Goal: Book appointment/travel/reservation

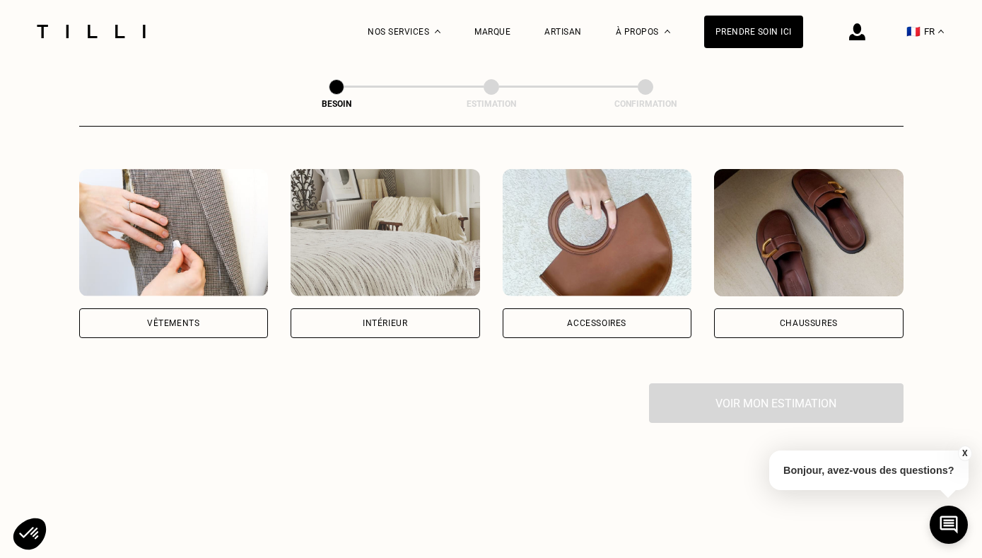
scroll to position [184, 0]
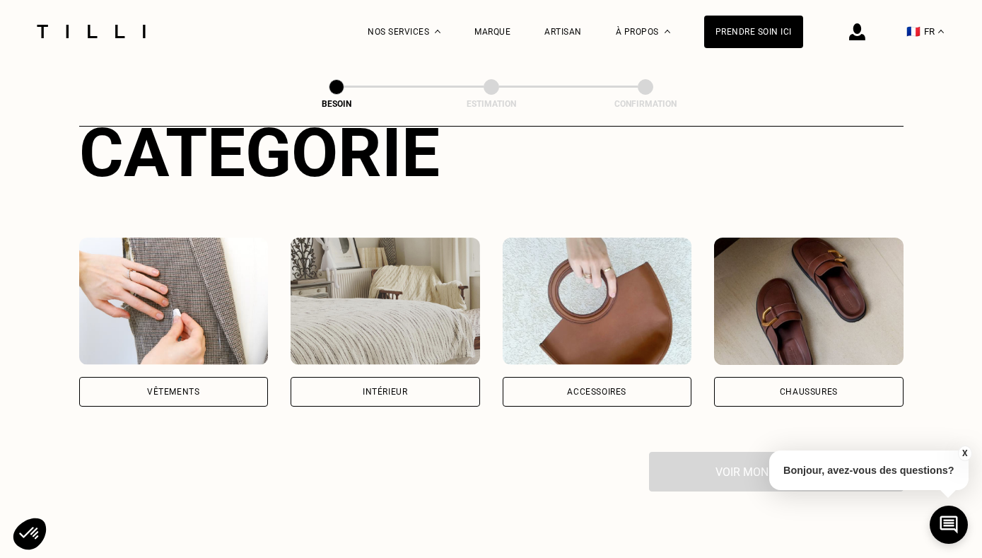
click at [172, 387] on div "Vêtements" at bounding box center [173, 391] width 52 height 8
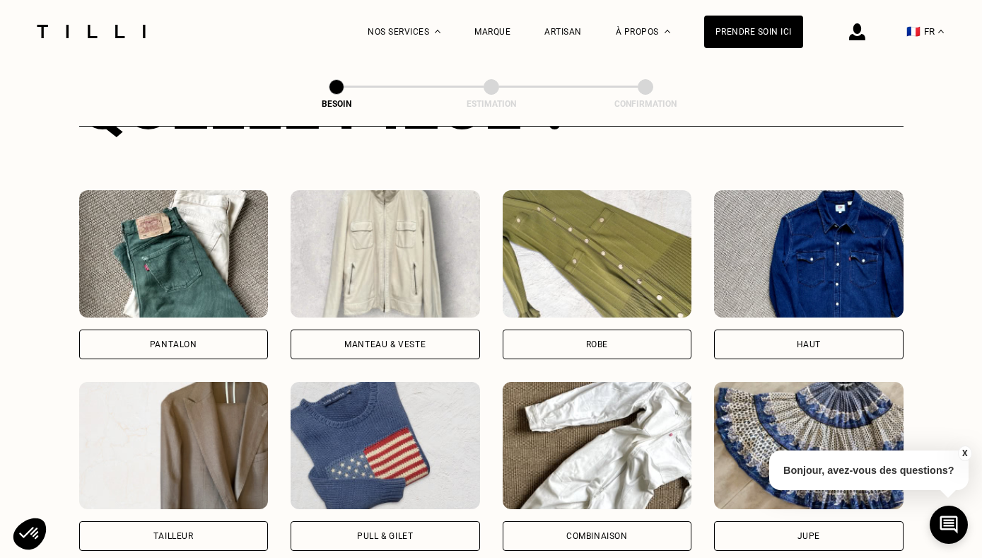
scroll to position [740, 0]
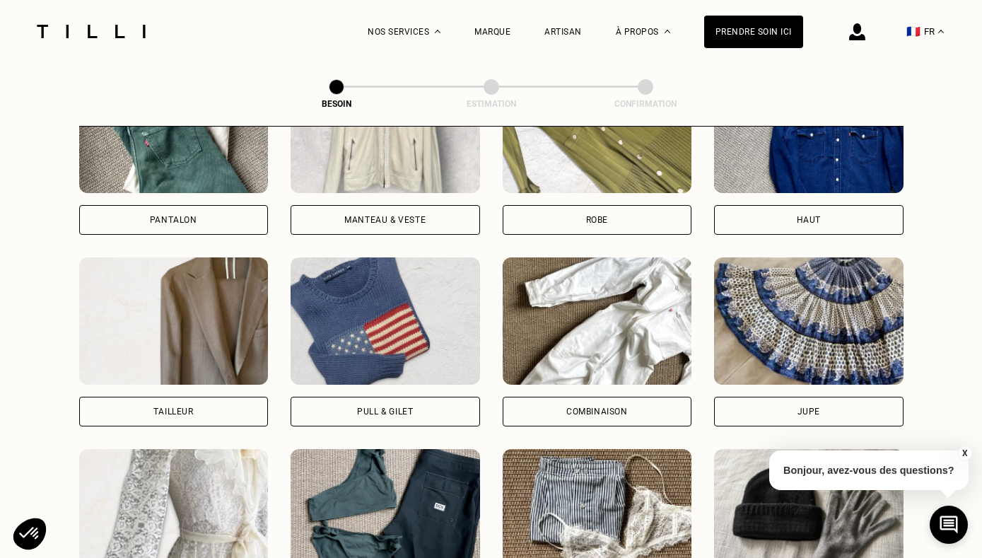
click at [423, 205] on div "Manteau & Veste" at bounding box center [385, 220] width 189 height 30
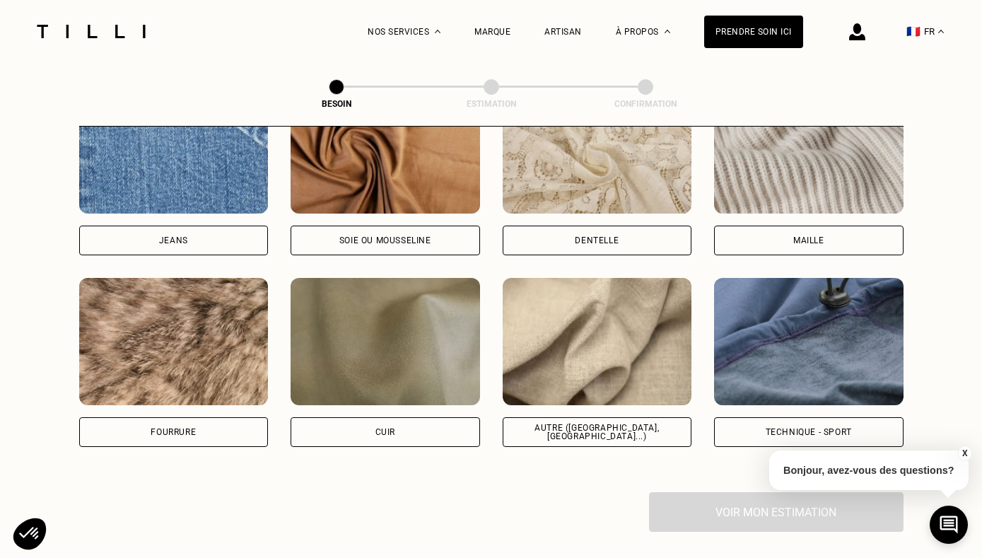
scroll to position [1641, 0]
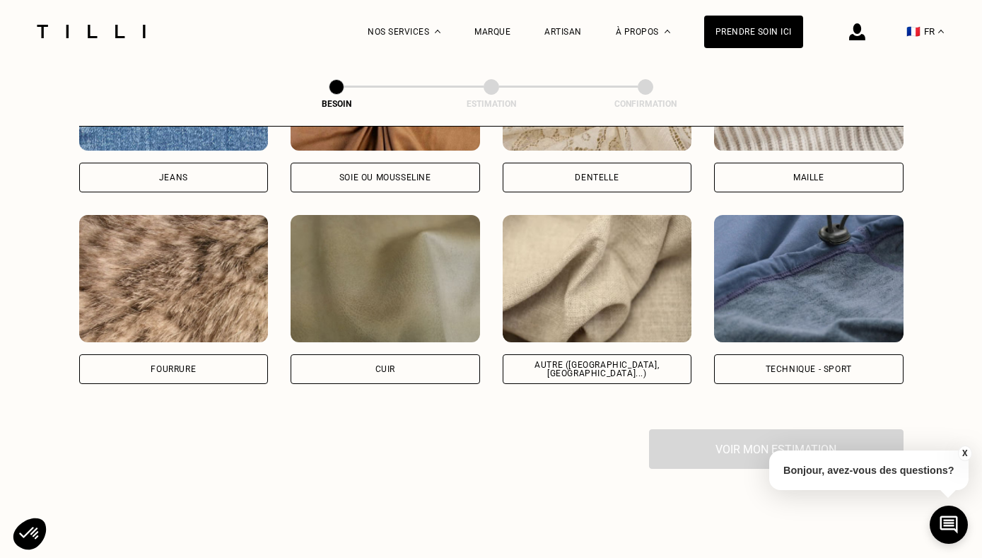
click at [599, 290] on img at bounding box center [597, 278] width 189 height 127
select select "FR"
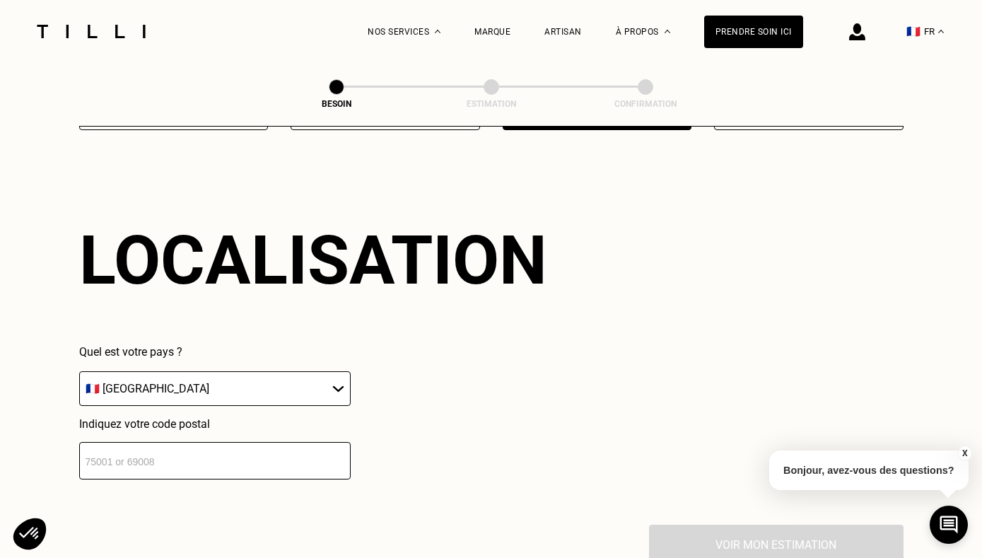
scroll to position [2021, 0]
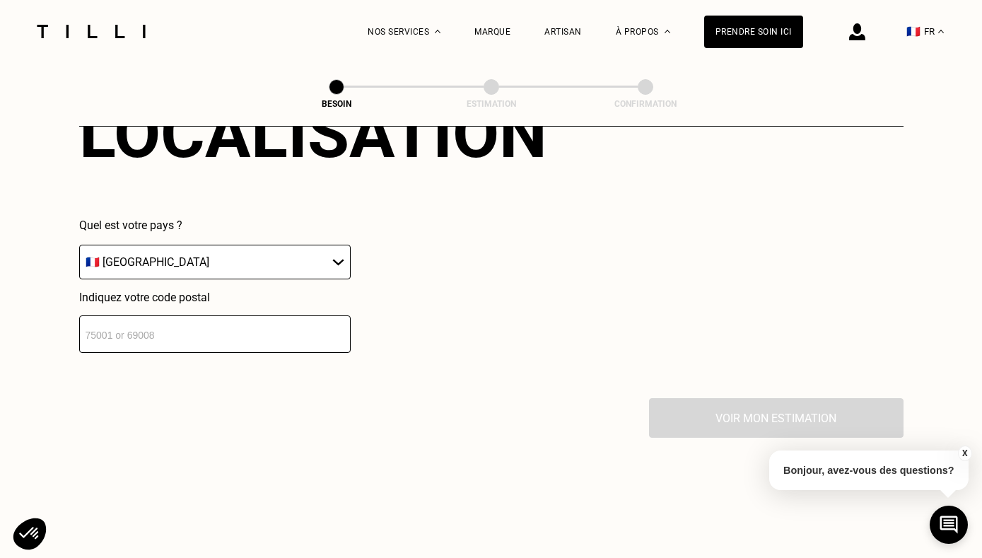
click at [179, 325] on input "number" at bounding box center [215, 333] width 272 height 37
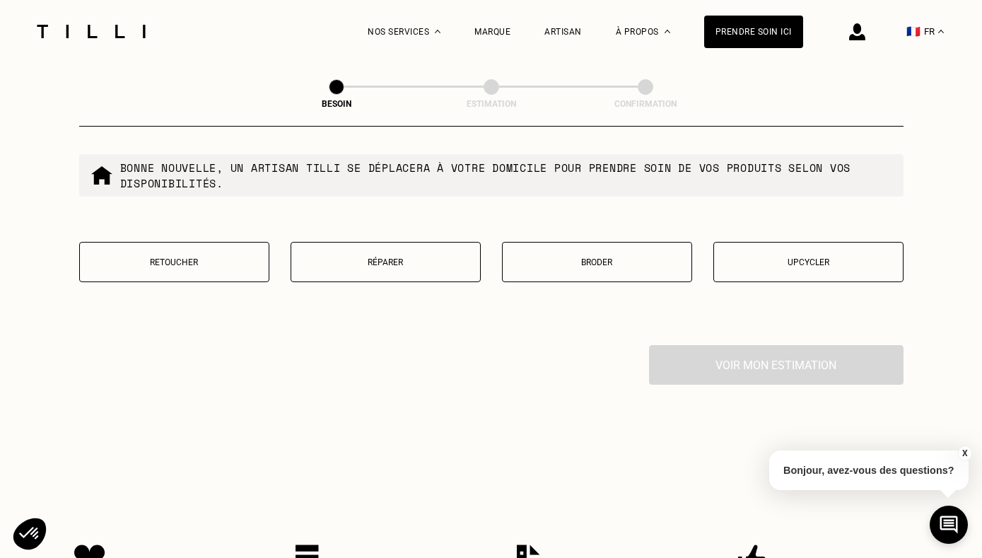
scroll to position [2443, 0]
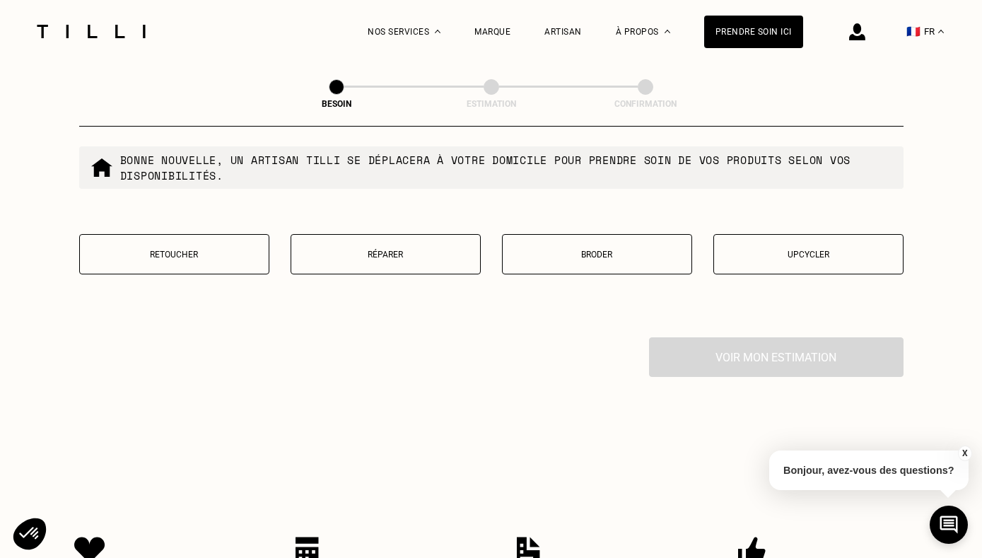
type input "33800"
click at [781, 250] on p "Upcycler" at bounding box center [808, 255] width 175 height 10
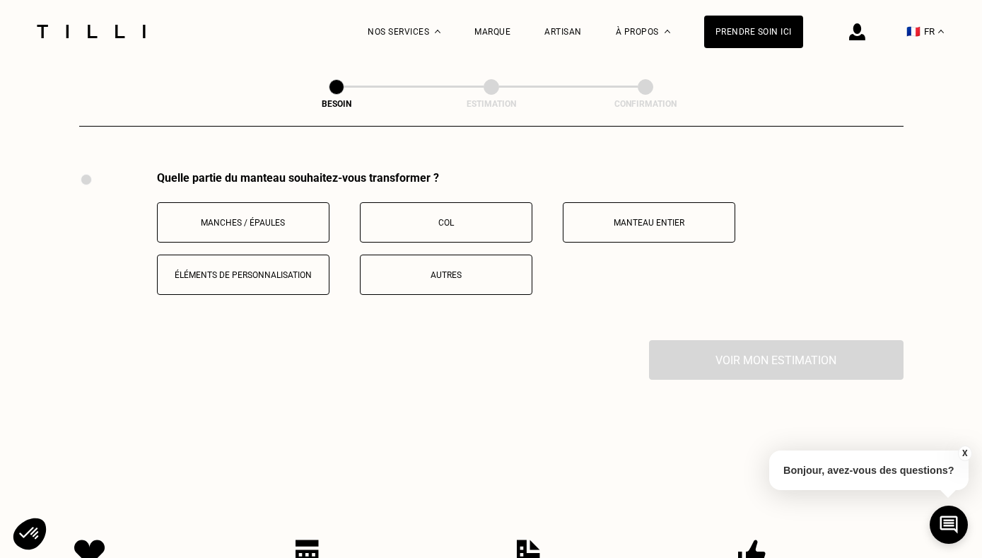
scroll to position [2610, 0]
click at [694, 217] on p "Manteau entier" at bounding box center [649, 222] width 157 height 10
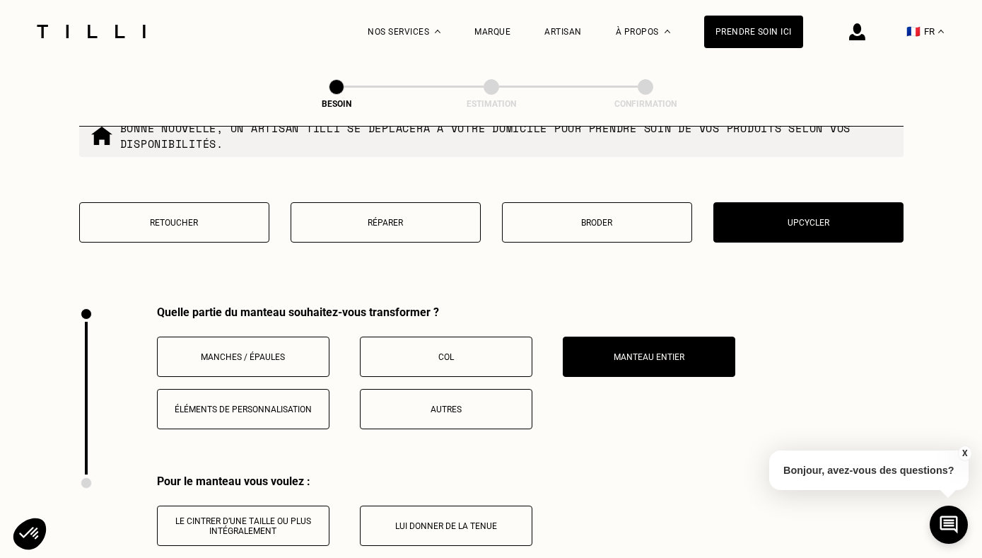
scroll to position [2452, 0]
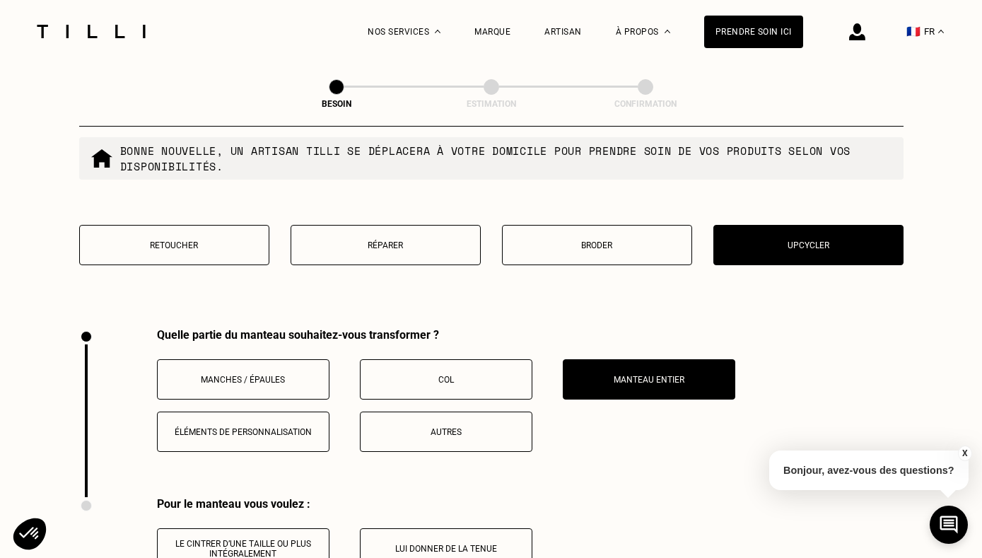
click at [242, 240] on p "Retoucher" at bounding box center [174, 245] width 175 height 10
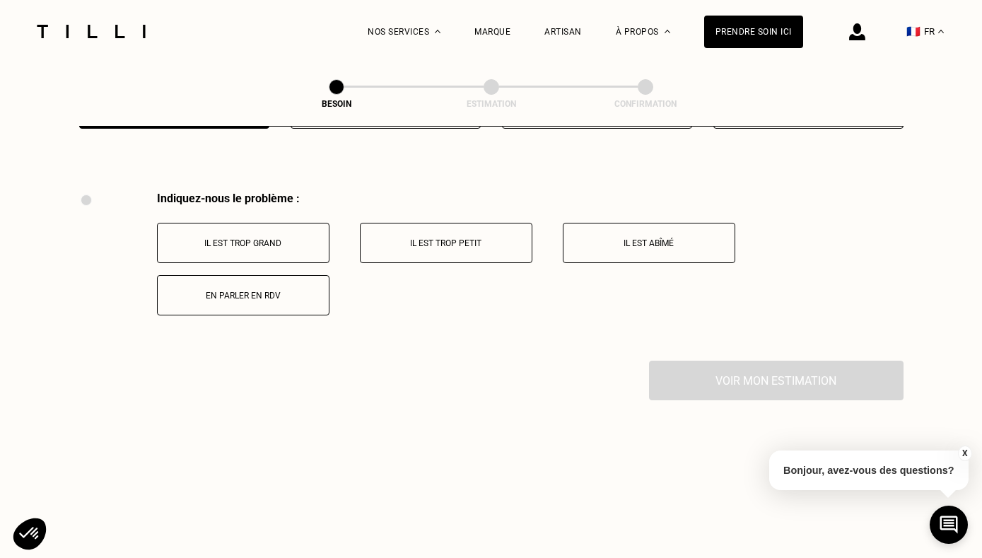
scroll to position [2610, 0]
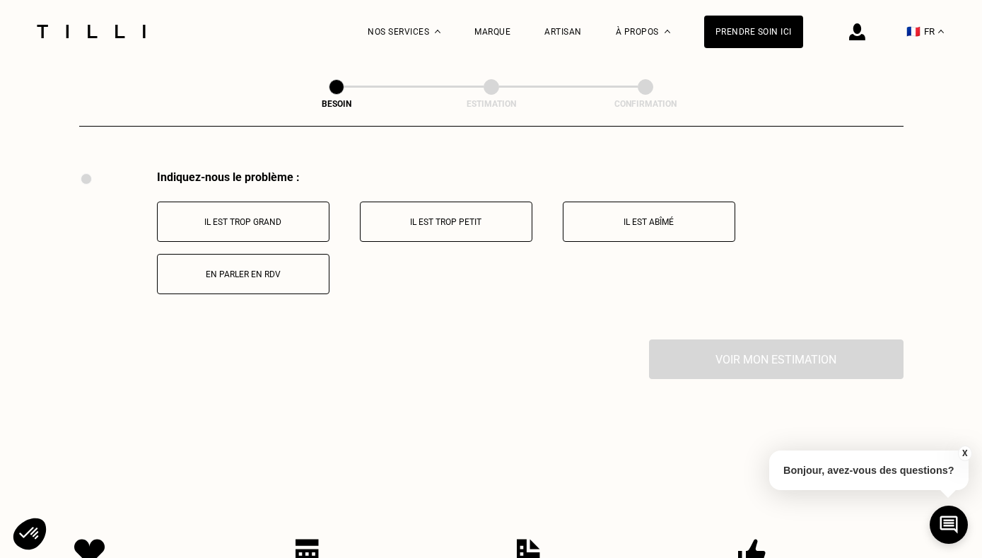
click at [643, 217] on p "Il est abîmé" at bounding box center [649, 222] width 157 height 10
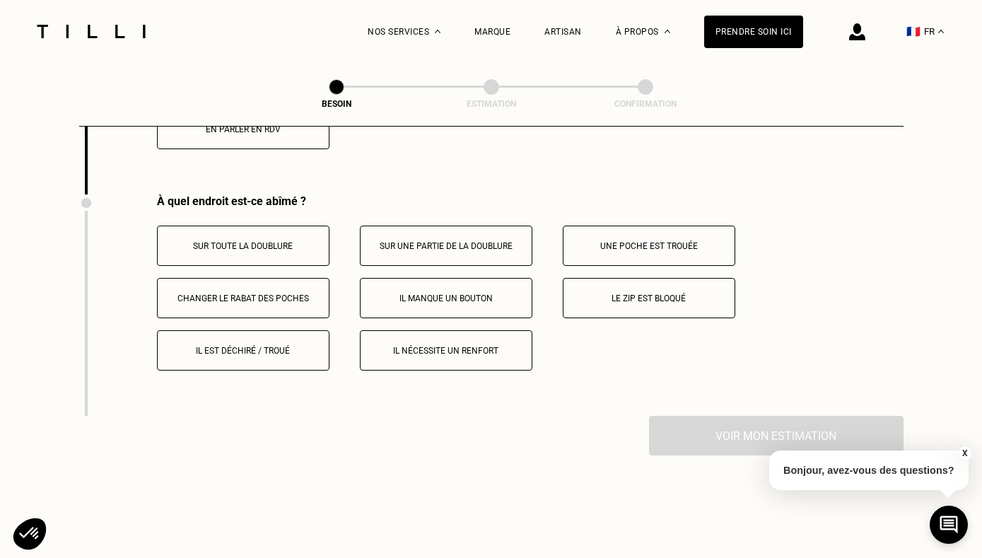
scroll to position [2779, 0]
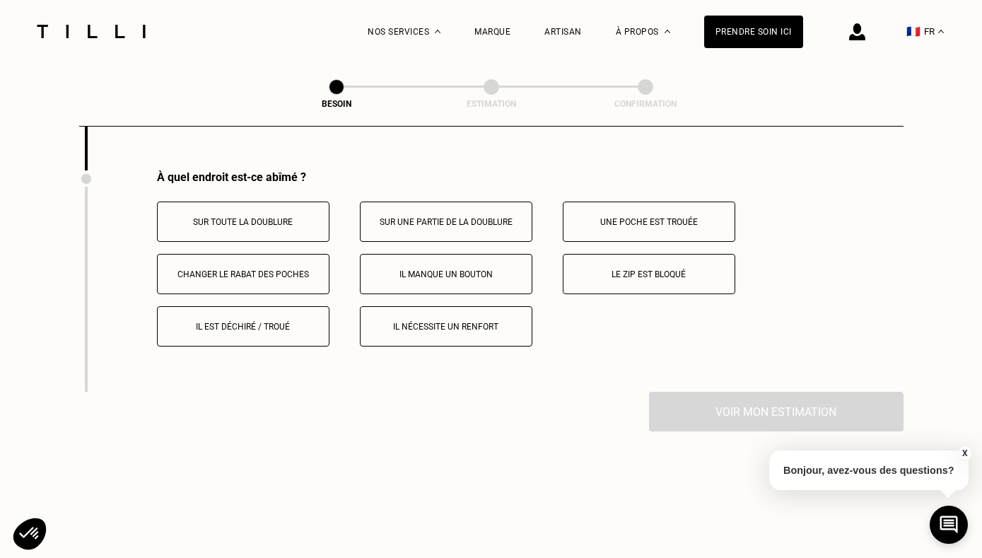
click at [255, 322] on p "Il est déchiré / troué" at bounding box center [243, 327] width 157 height 10
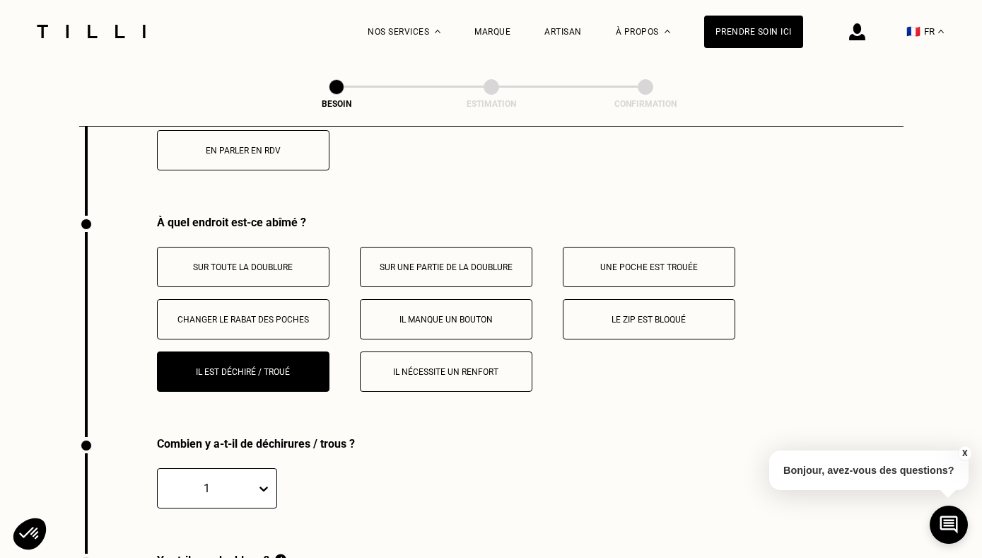
scroll to position [2379, 0]
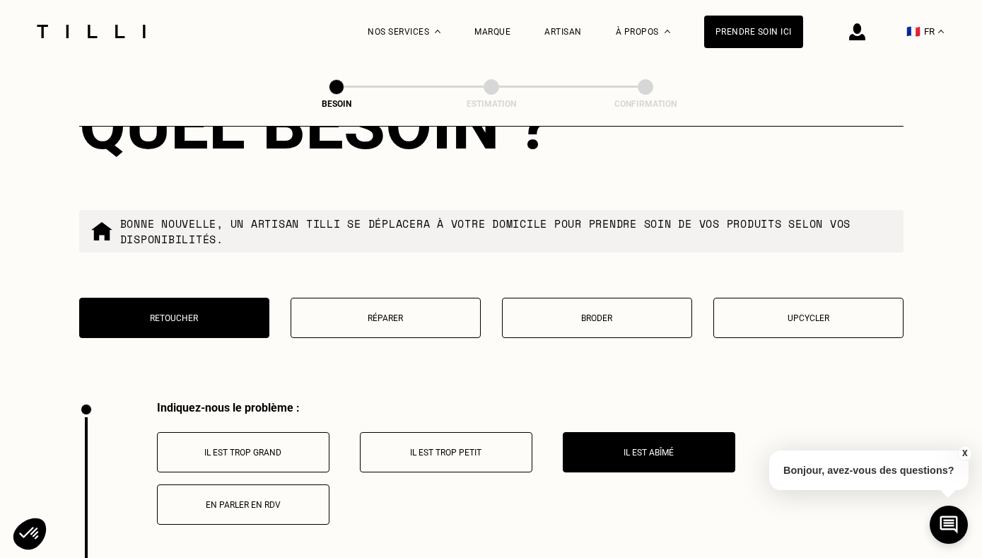
click at [422, 313] on p "Réparer" at bounding box center [385, 318] width 175 height 10
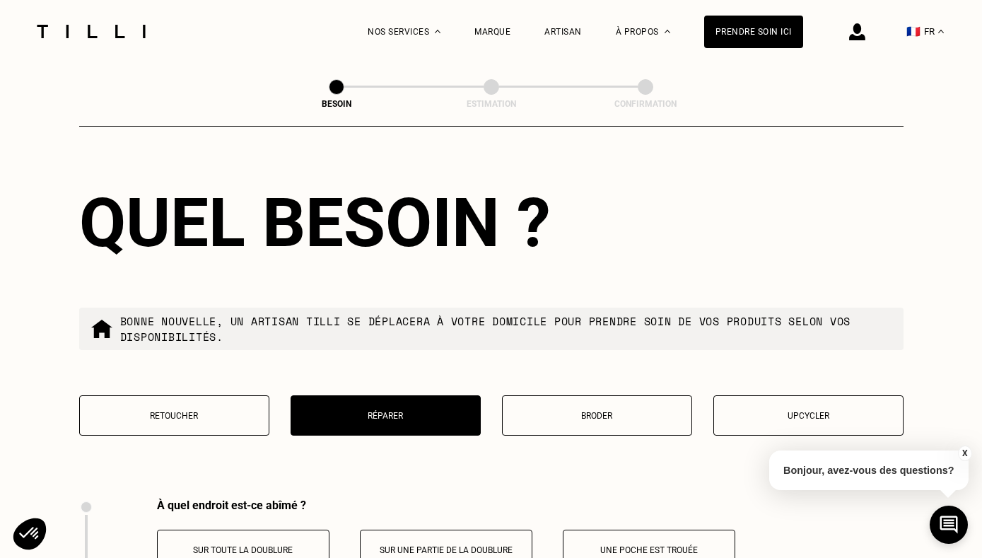
scroll to position [2372, 0]
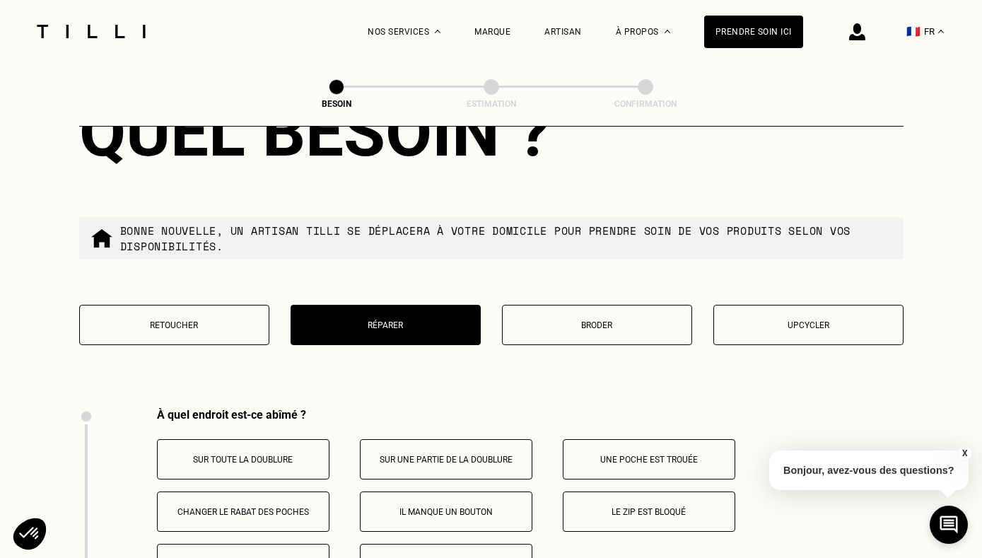
click at [636, 320] on p "Broder" at bounding box center [597, 325] width 175 height 10
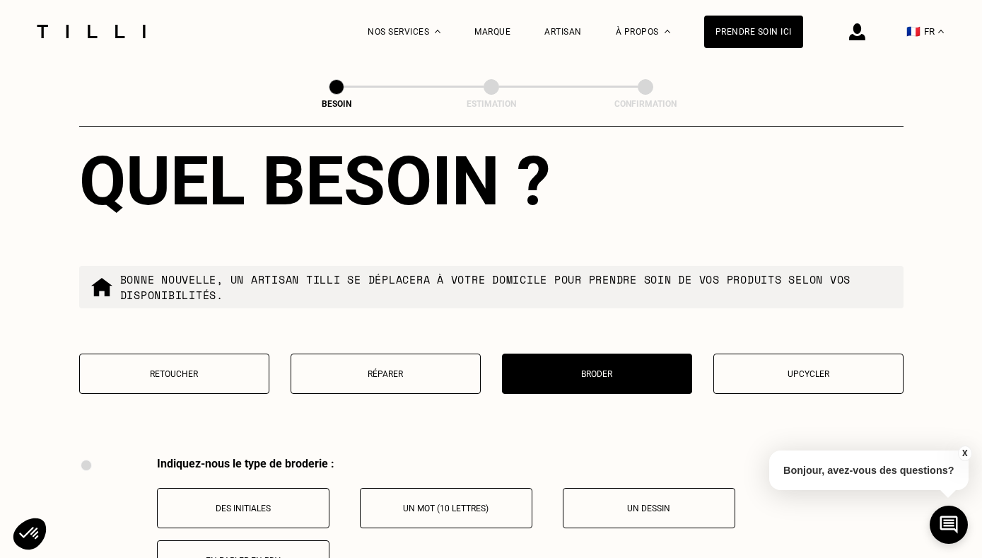
scroll to position [2388, 0]
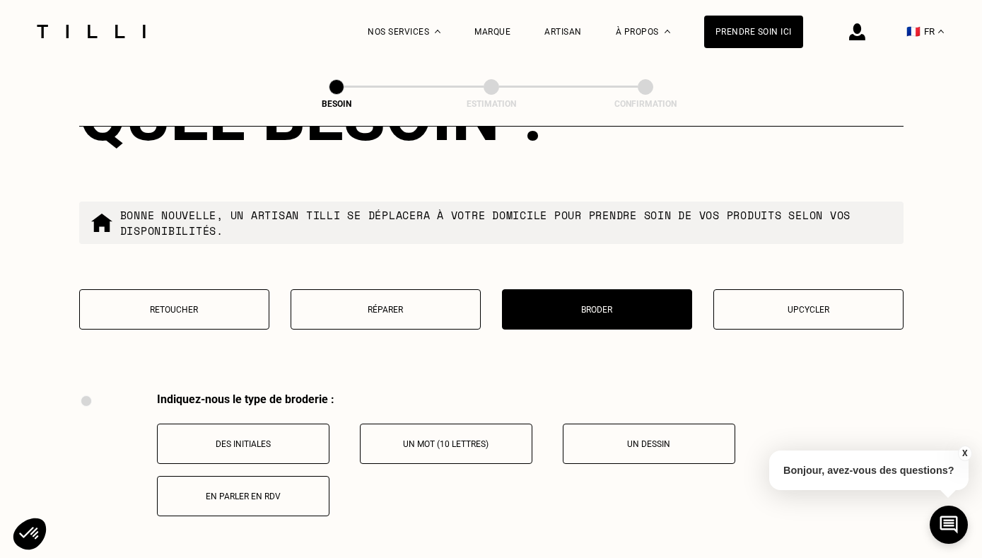
click at [822, 289] on button "Upcycler" at bounding box center [808, 309] width 190 height 40
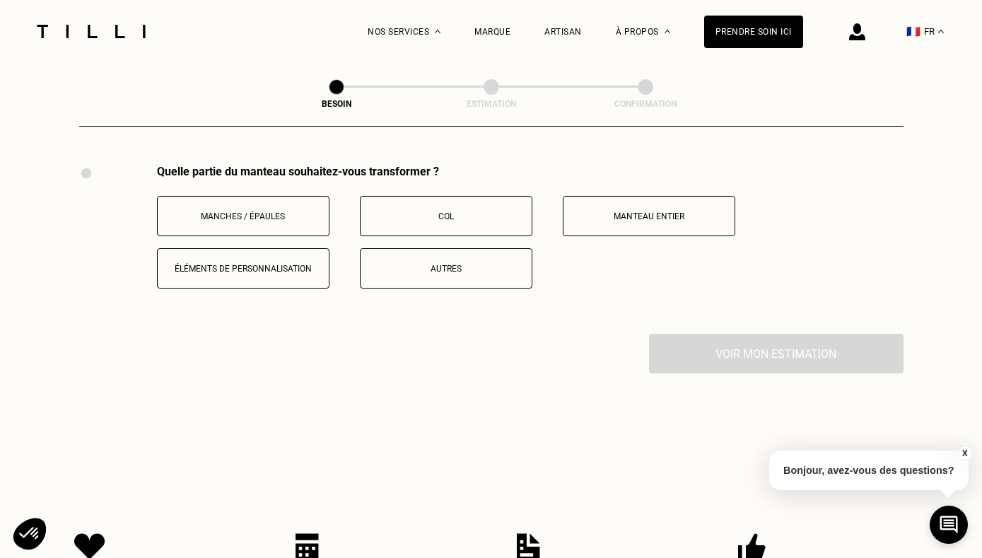
scroll to position [2618, 0]
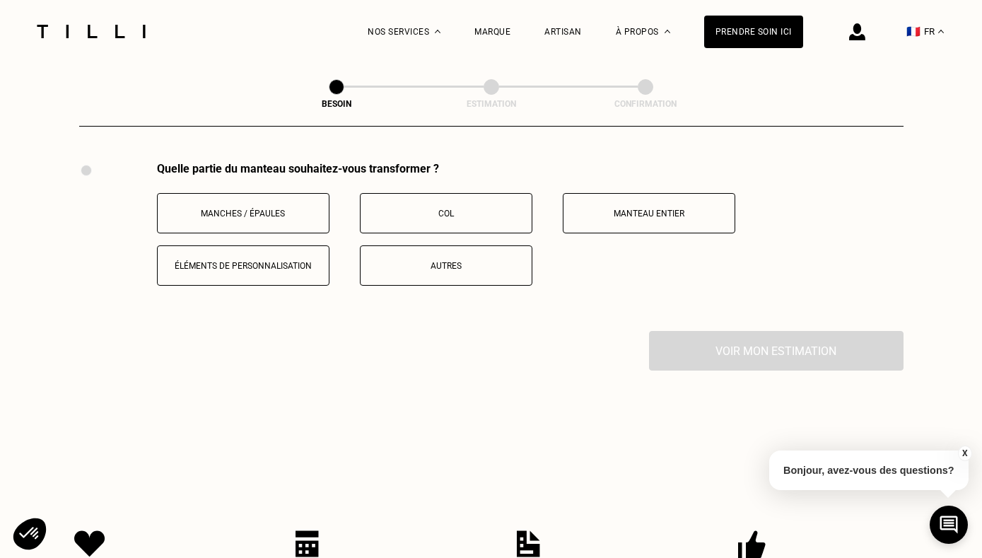
click at [219, 261] on p "Éléments de personnalisation" at bounding box center [243, 266] width 157 height 10
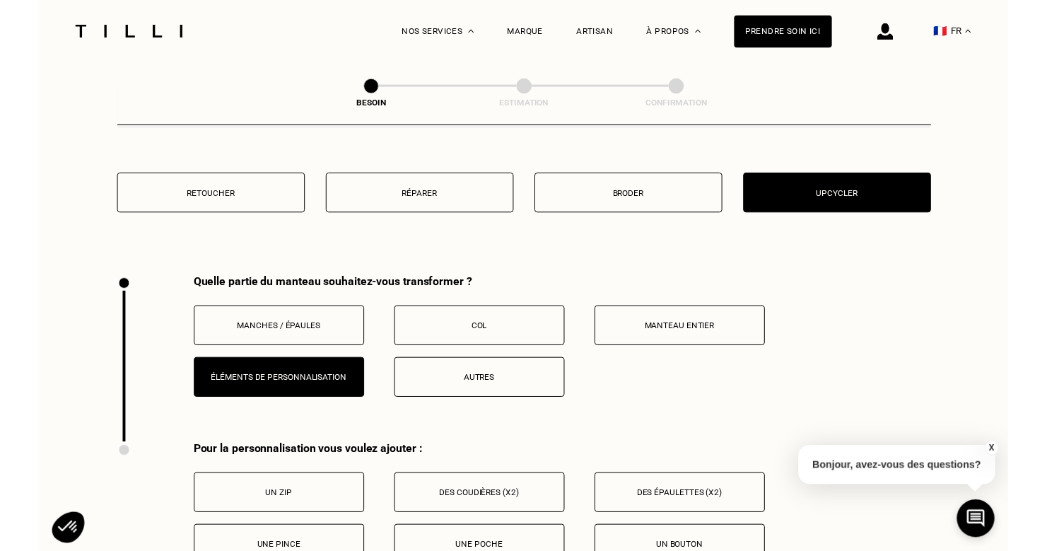
scroll to position [2518, 0]
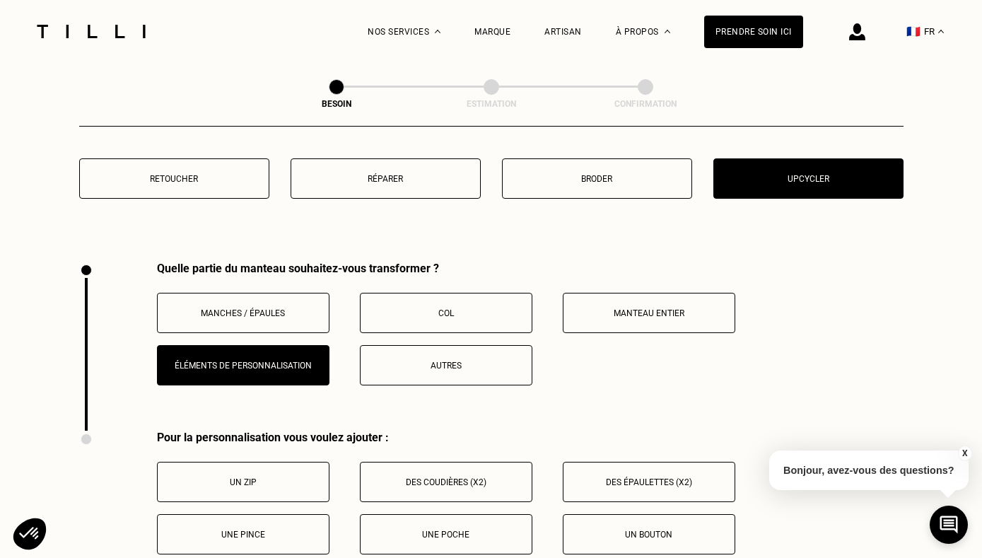
click at [585, 308] on button "Manteau entier" at bounding box center [649, 313] width 173 height 40
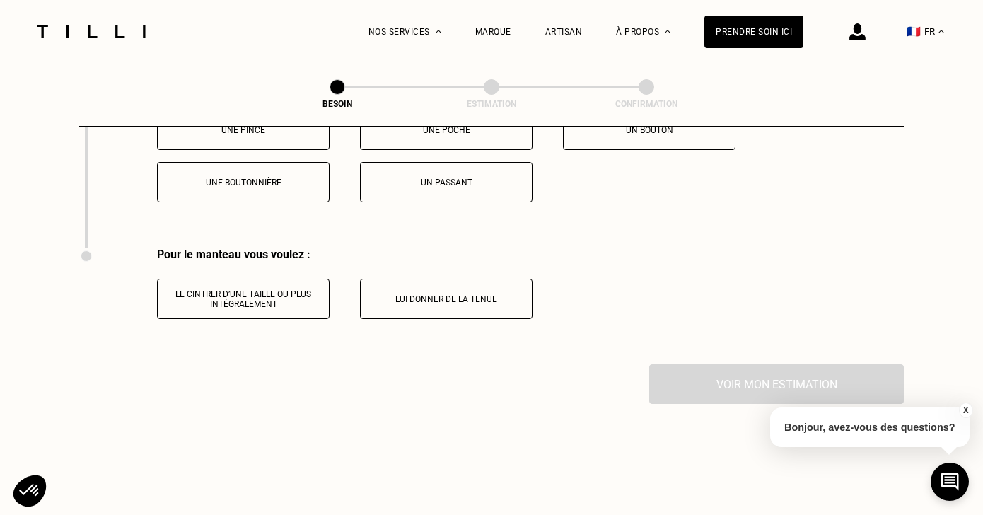
scroll to position [3028, 0]
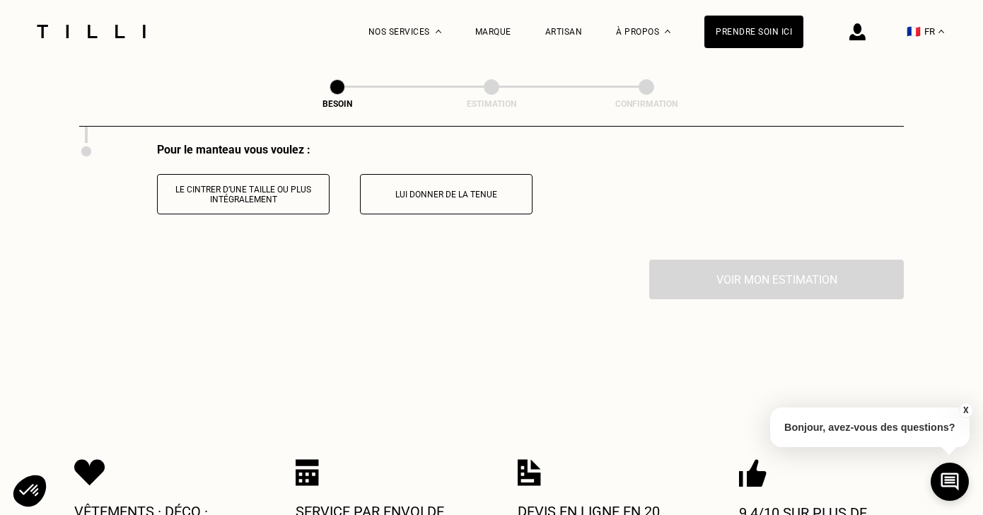
click at [854, 429] on p "Bonjour, avez-vous des questions?" at bounding box center [869, 427] width 199 height 40
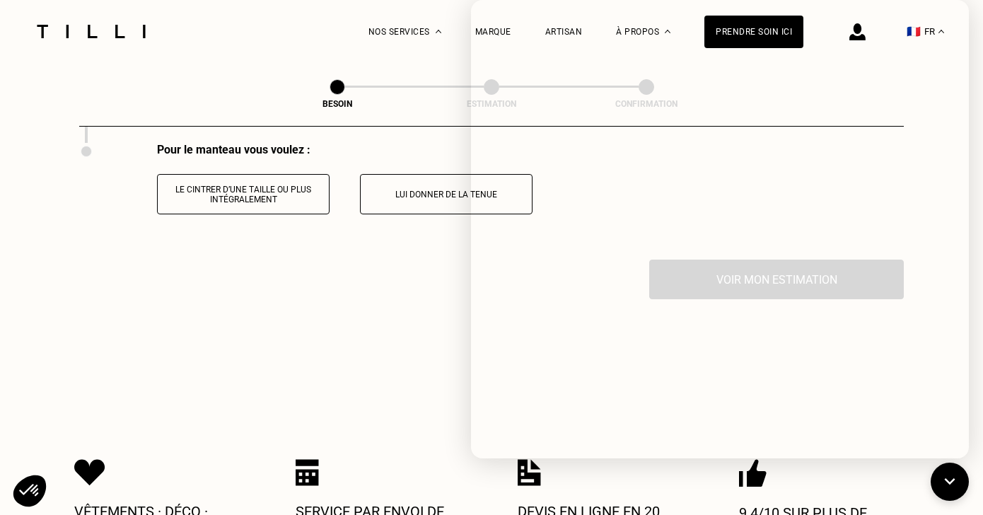
scroll to position [3050, 0]
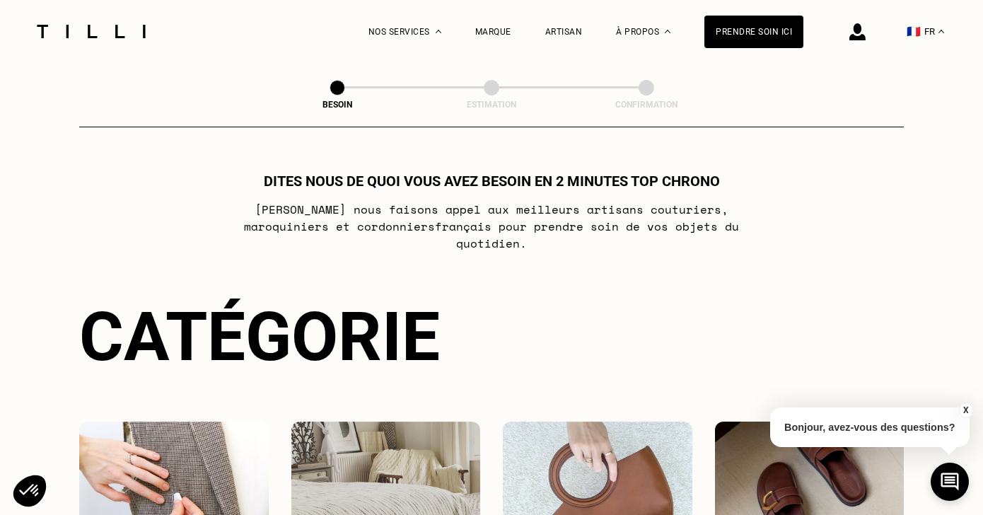
scroll to position [339, 0]
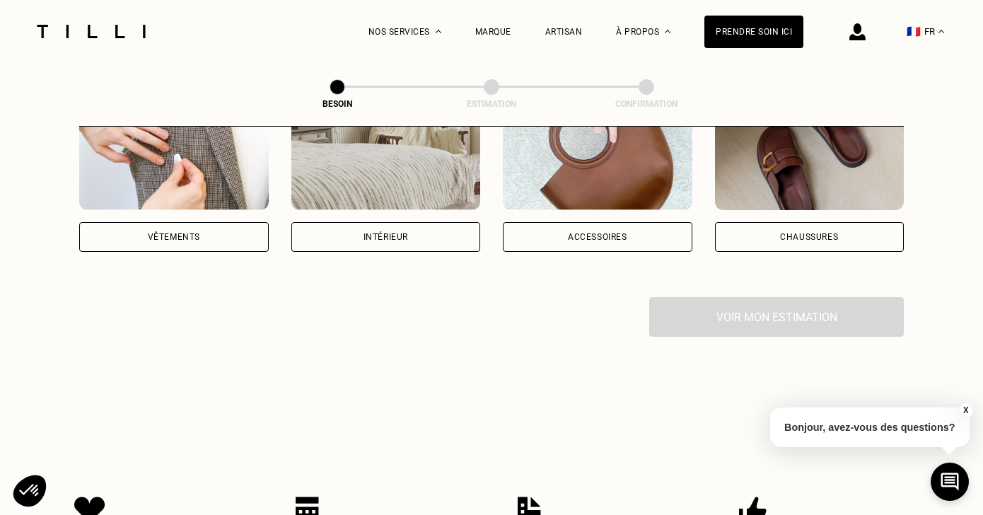
click at [156, 233] on div "Vêtements" at bounding box center [174, 237] width 52 height 8
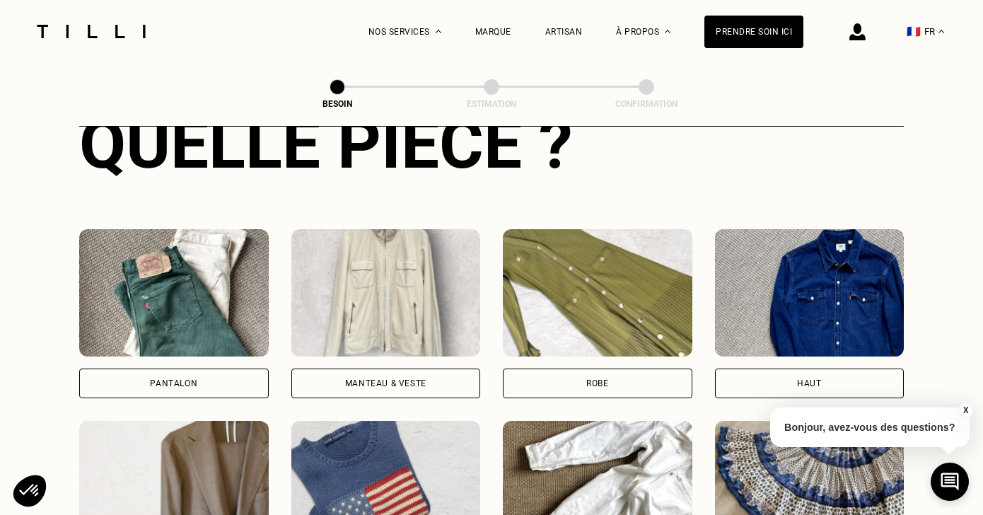
scroll to position [579, 0]
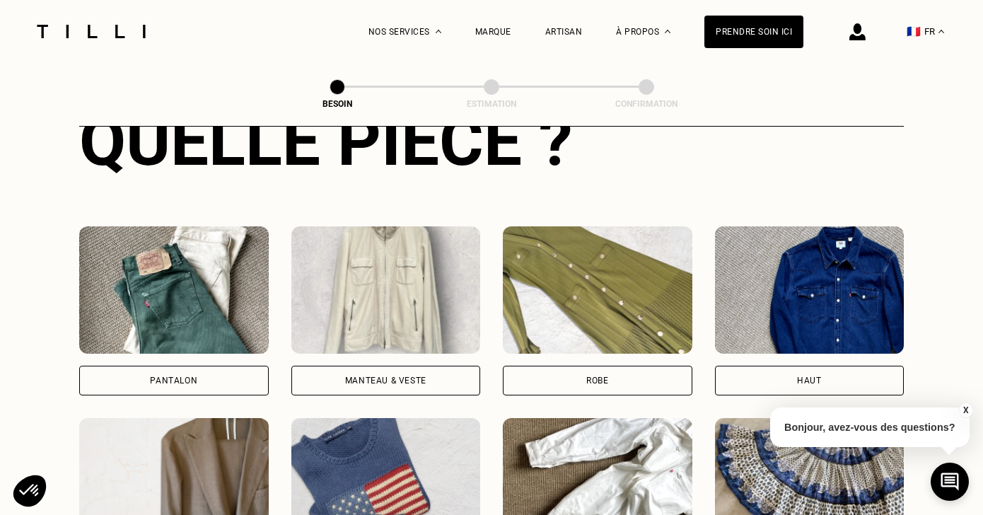
click at [433, 366] on div "Manteau & Veste" at bounding box center [385, 381] width 189 height 30
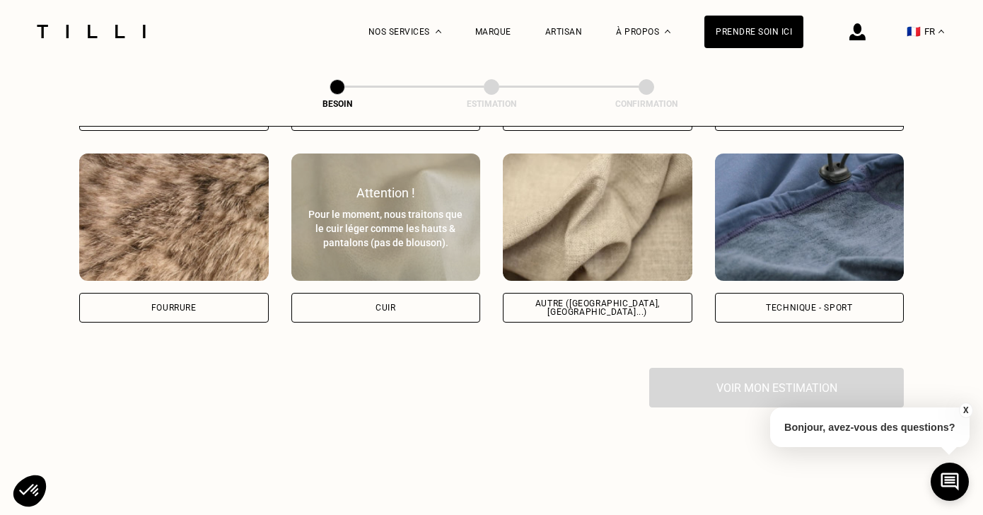
scroll to position [1763, 0]
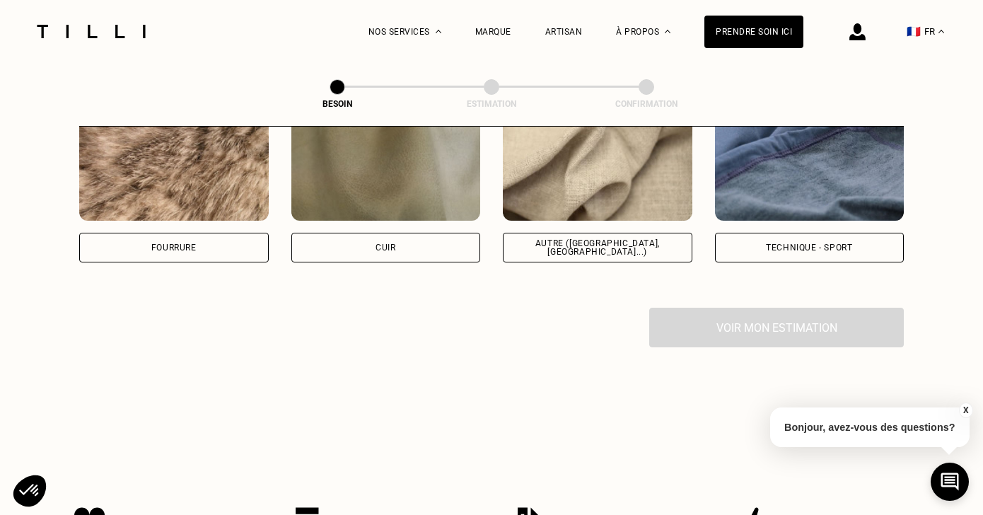
click at [619, 239] on div "Autre ([GEOGRAPHIC_DATA], [GEOGRAPHIC_DATA]...)" at bounding box center [597, 247] width 165 height 17
select select "FR"
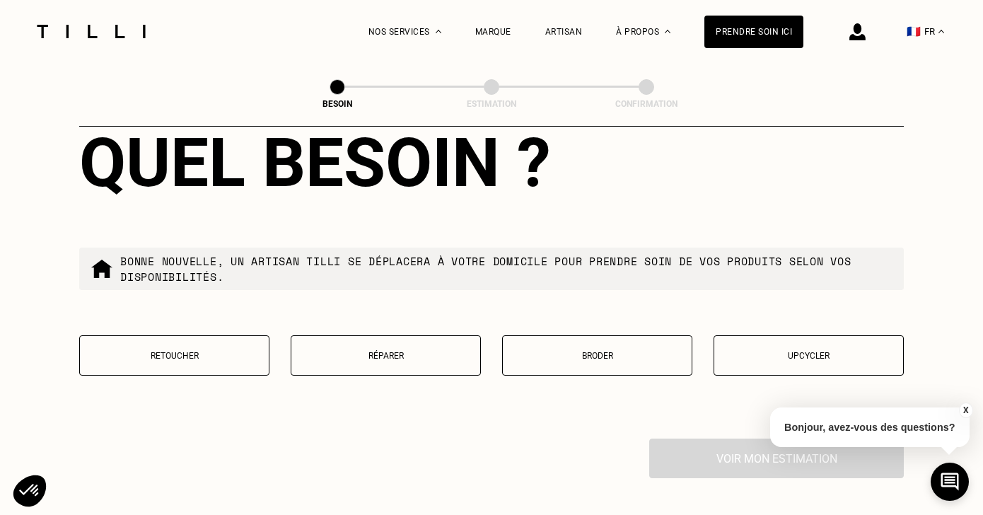
scroll to position [2455, 0]
